Goal: Task Accomplishment & Management: Complete application form

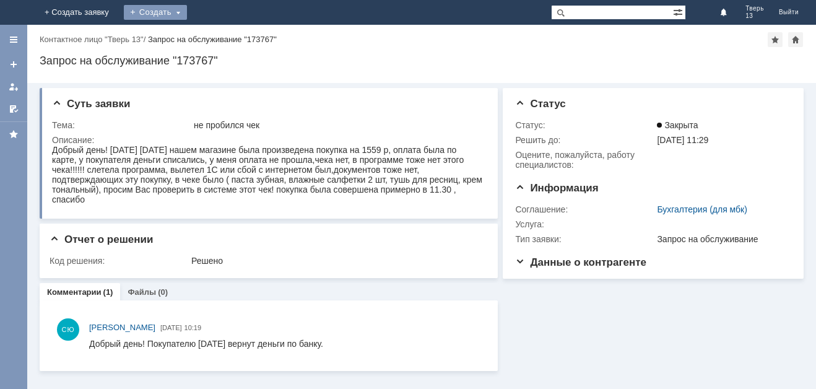
click at [187, 12] on div "Создать" at bounding box center [155, 12] width 63 height 15
click at [220, 40] on link "Заявка" at bounding box center [173, 37] width 94 height 15
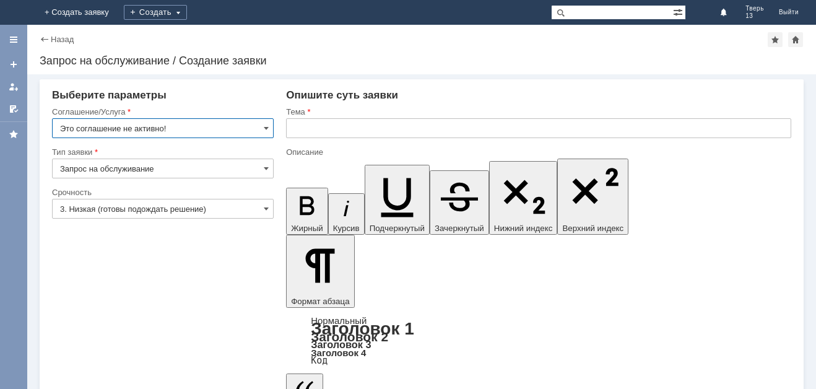
click at [225, 126] on input "Это соглашение не активно!" at bounding box center [163, 128] width 222 height 20
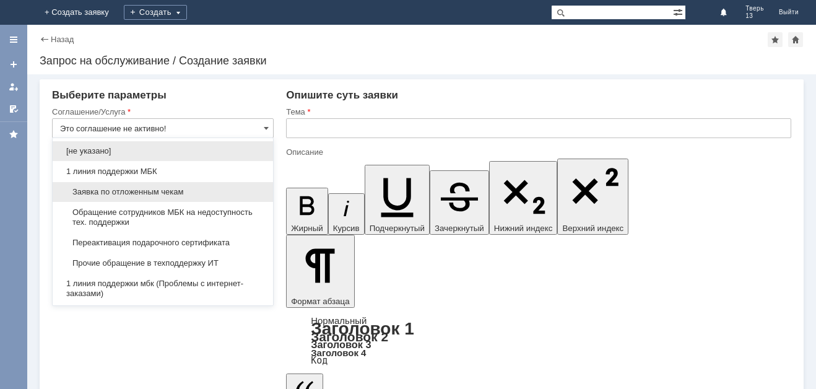
click at [182, 188] on span "Заявка по отложенным чекам" at bounding box center [162, 192] width 205 height 10
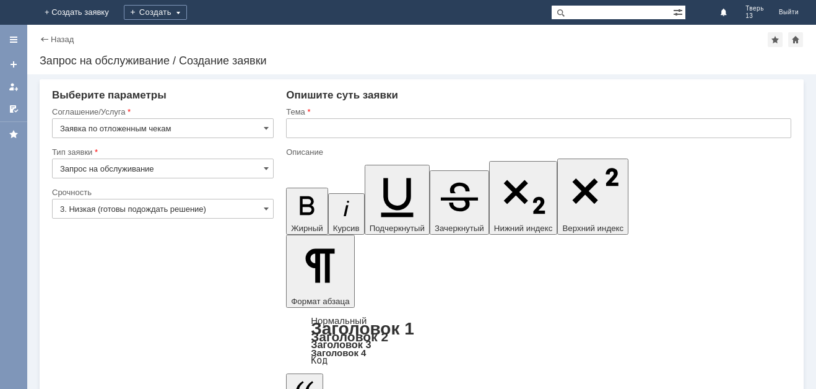
type input "Заявка по отложенным чекам"
click at [322, 123] on input "text" at bounding box center [538, 128] width 505 height 20
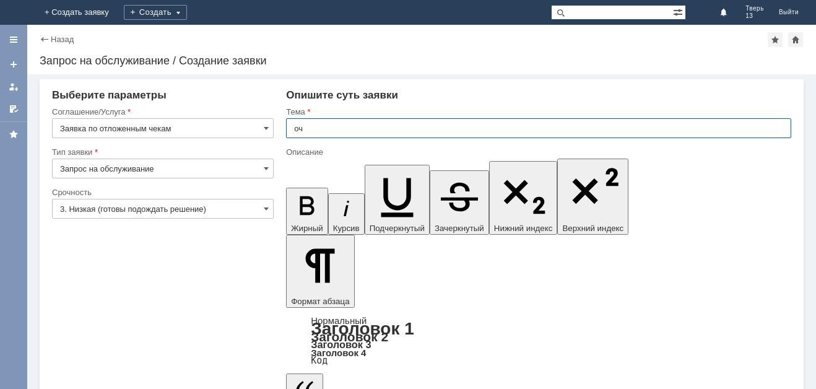
type input "оч"
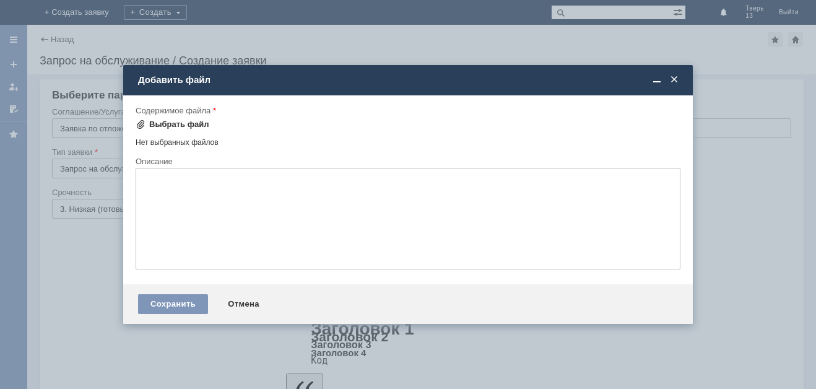
click at [173, 129] on div "Выбрать файл" at bounding box center [173, 124] width 74 height 15
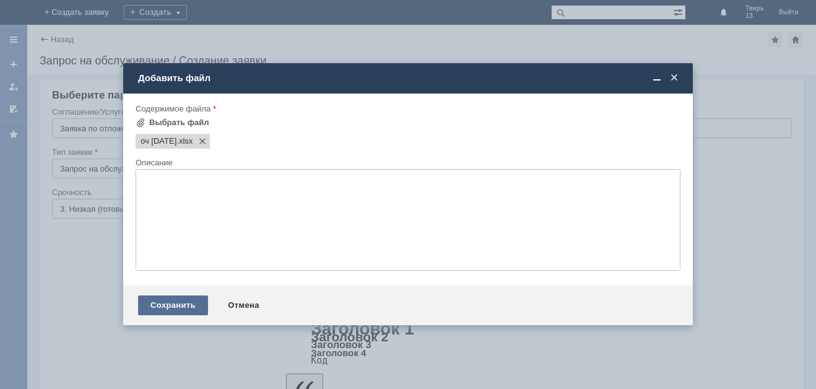
click at [170, 301] on div "Сохранить" at bounding box center [173, 305] width 70 height 20
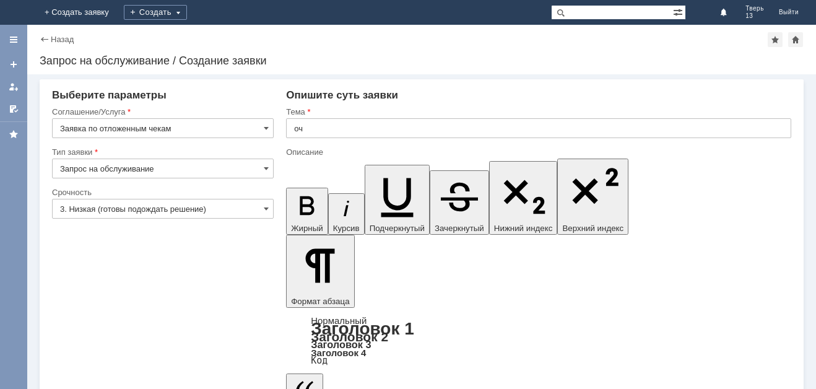
drag, startPoint x: 246, startPoint y: 319, endPoint x: 225, endPoint y: 227, distance: 94.7
